Goal: Information Seeking & Learning: Learn about a topic

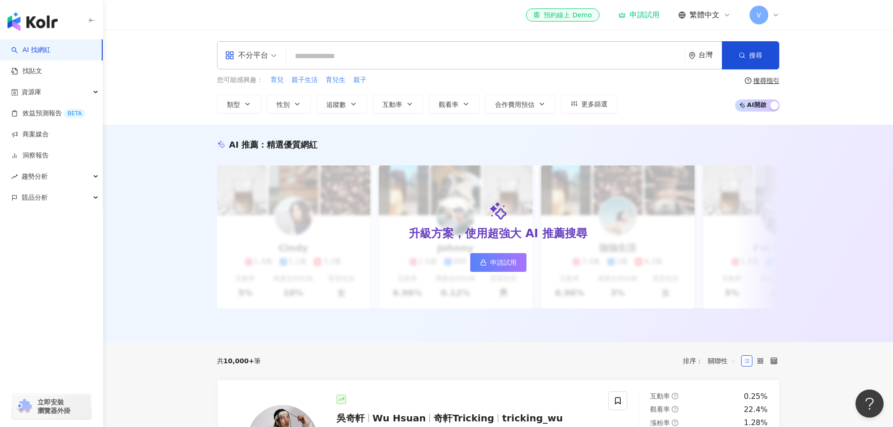
click at [244, 59] on div "不分平台" at bounding box center [246, 55] width 43 height 15
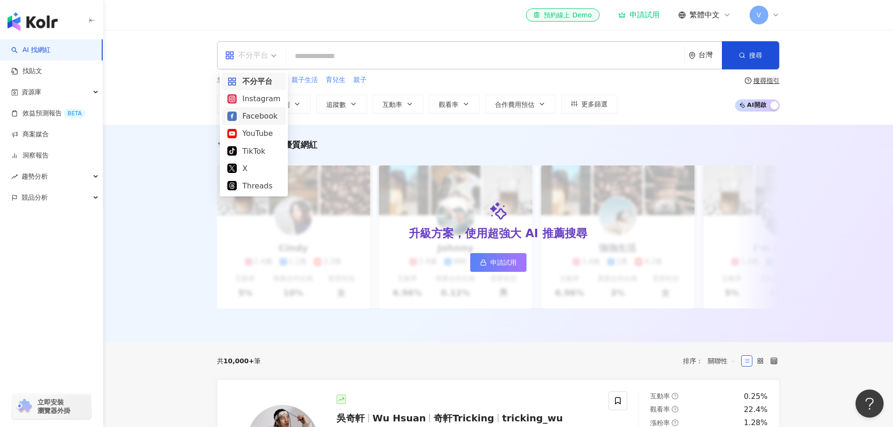
click at [240, 119] on div "Facebook" at bounding box center [253, 116] width 53 height 12
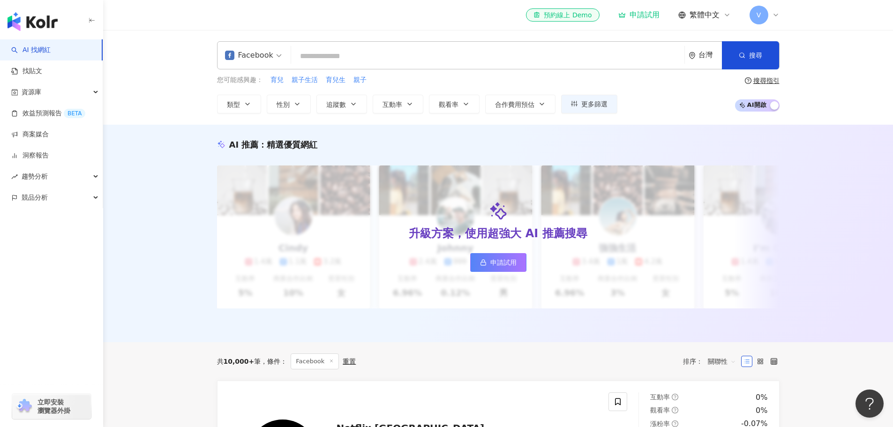
click at [332, 52] on input "search" at bounding box center [488, 56] width 386 height 18
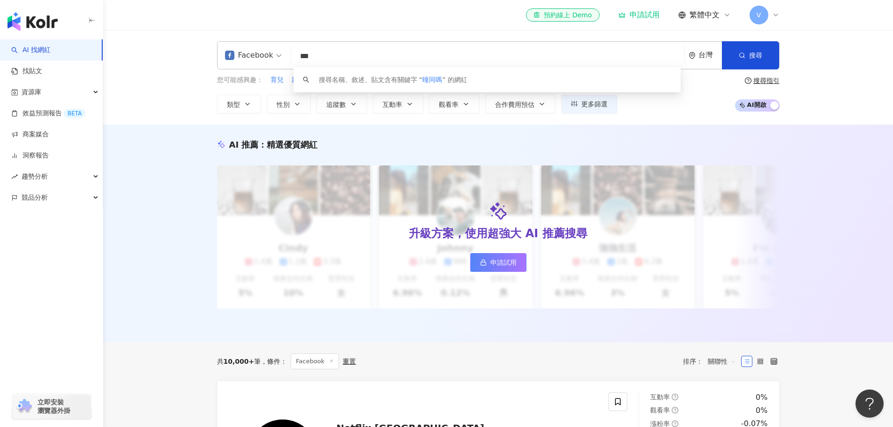
type input "***"
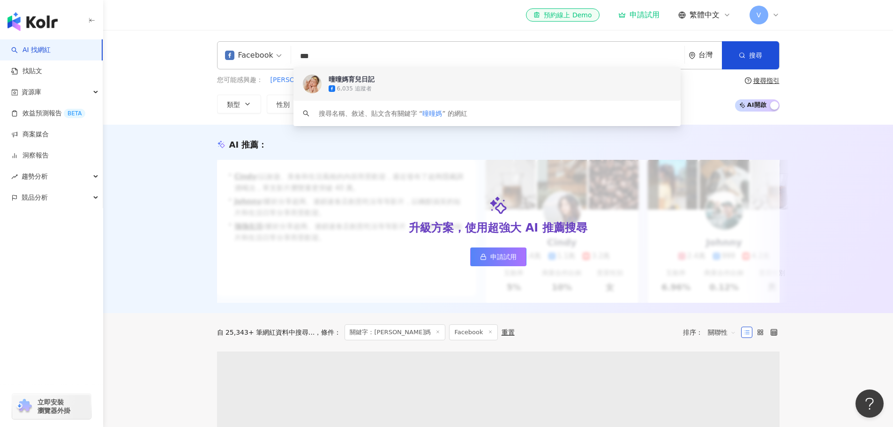
click at [391, 79] on span "曈曈媽育兒日記" at bounding box center [502, 79] width 346 height 9
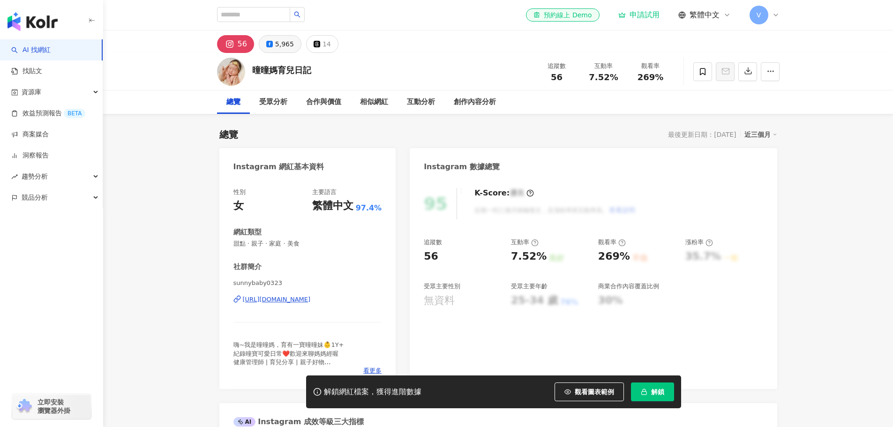
click at [275, 43] on div "5,965" at bounding box center [284, 44] width 19 height 13
